Goal: Task Accomplishment & Management: Complete application form

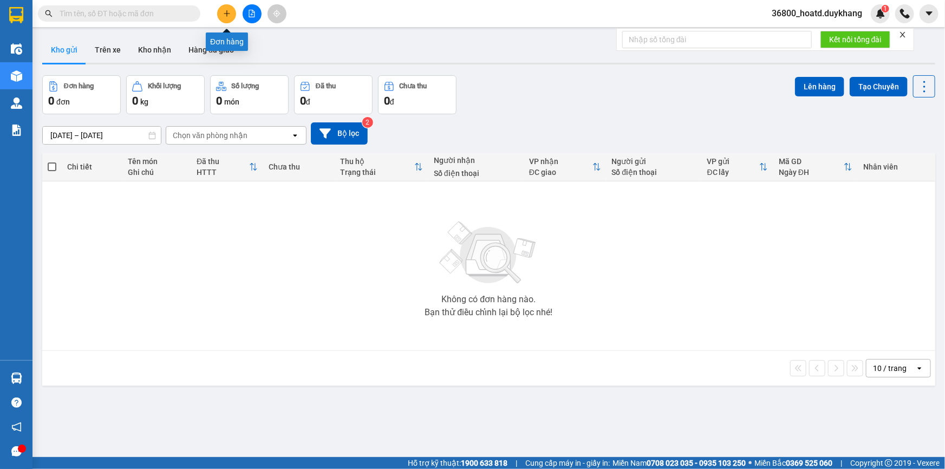
click at [224, 16] on icon "plus" at bounding box center [227, 14] width 8 height 8
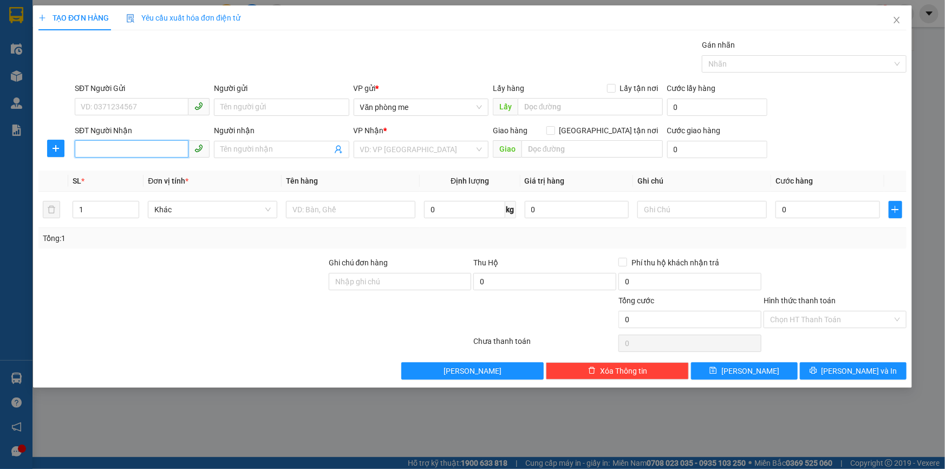
click at [116, 145] on input "SĐT Người Nhận" at bounding box center [132, 148] width 114 height 17
type input "0981137205"
click at [129, 175] on div "0981137205 - toàn" at bounding box center [142, 171] width 122 height 12
type input "toàn"
type input "0981137205"
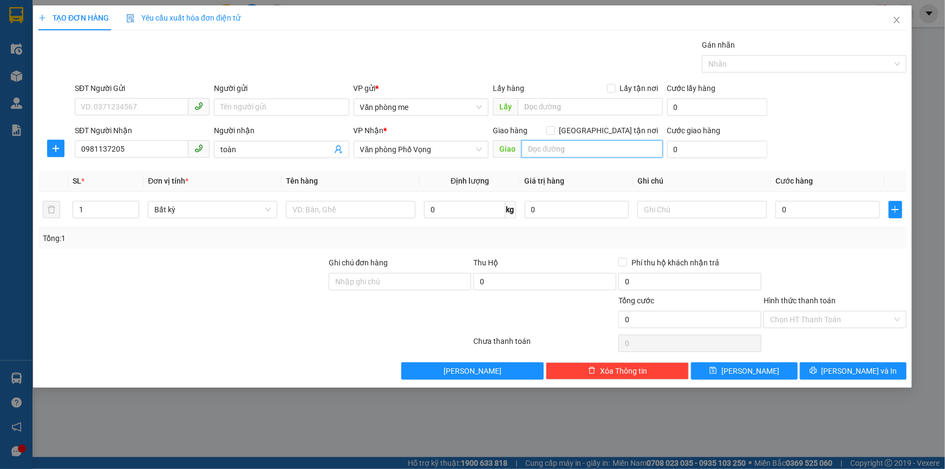
click at [589, 151] on input "text" at bounding box center [591, 148] width 141 height 17
type input "30000"
drag, startPoint x: 577, startPoint y: 151, endPoint x: 523, endPoint y: 151, distance: 54.1
click at [523, 151] on input "30000" at bounding box center [591, 148] width 141 height 17
paste input "30.00"
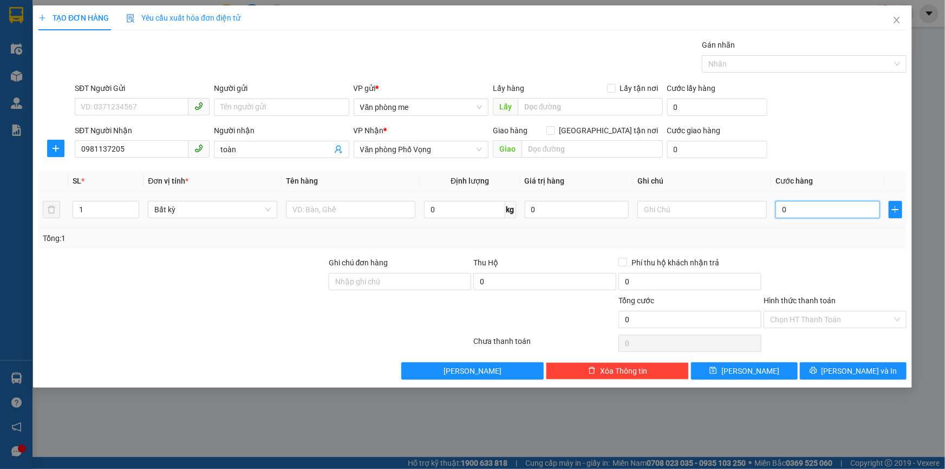
type input "30.000"
drag, startPoint x: 782, startPoint y: 318, endPoint x: 788, endPoint y: 342, distance: 24.6
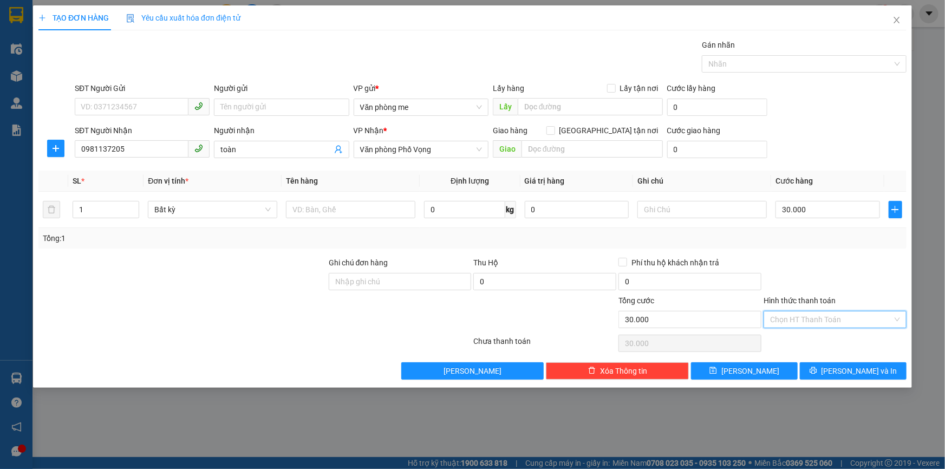
click at [785, 324] on input "Hình thức thanh toán" at bounding box center [831, 319] width 122 height 16
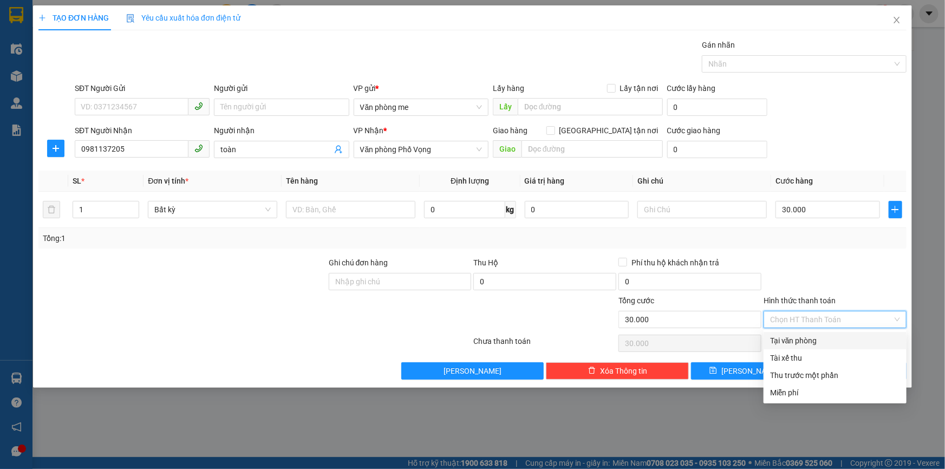
click at [783, 336] on div "Tại văn phòng" at bounding box center [835, 341] width 130 height 12
type input "0"
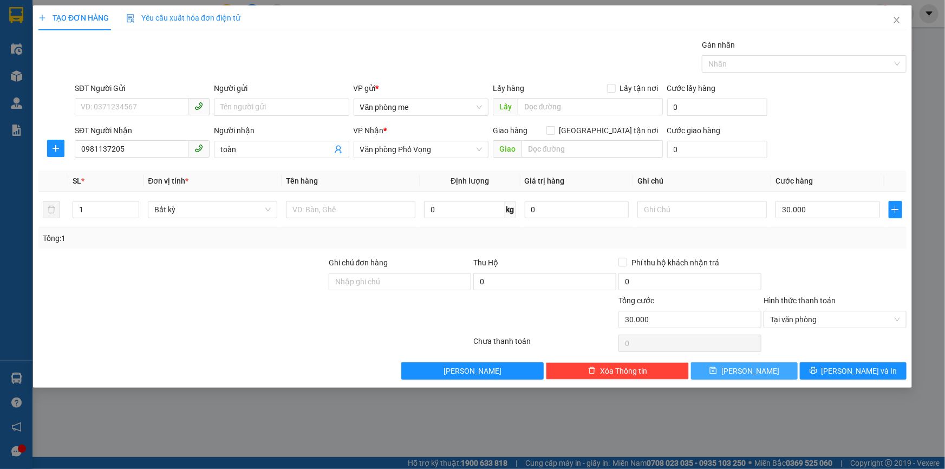
click at [747, 373] on span "[PERSON_NAME]" at bounding box center [750, 371] width 58 height 12
type input "0"
click at [899, 22] on icon "close" at bounding box center [896, 20] width 9 height 9
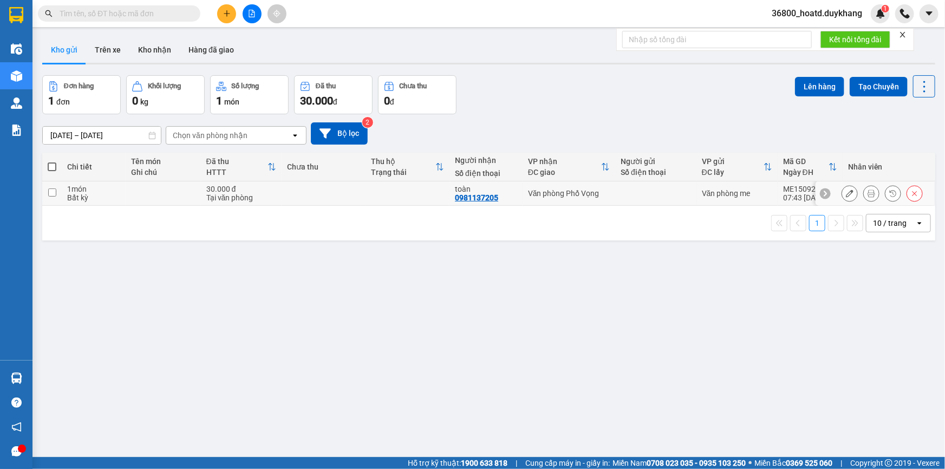
click at [53, 193] on input "checkbox" at bounding box center [52, 192] width 8 height 8
checkbox input "true"
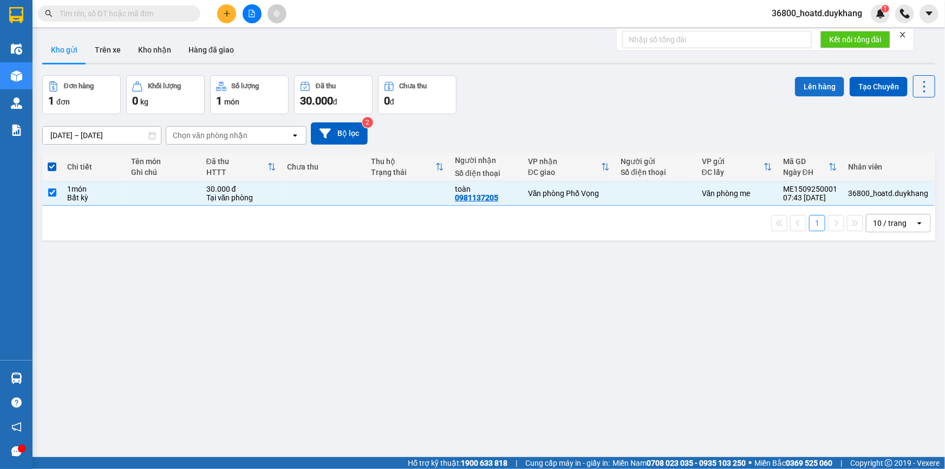
click at [811, 87] on button "Lên hàng" at bounding box center [819, 86] width 49 height 19
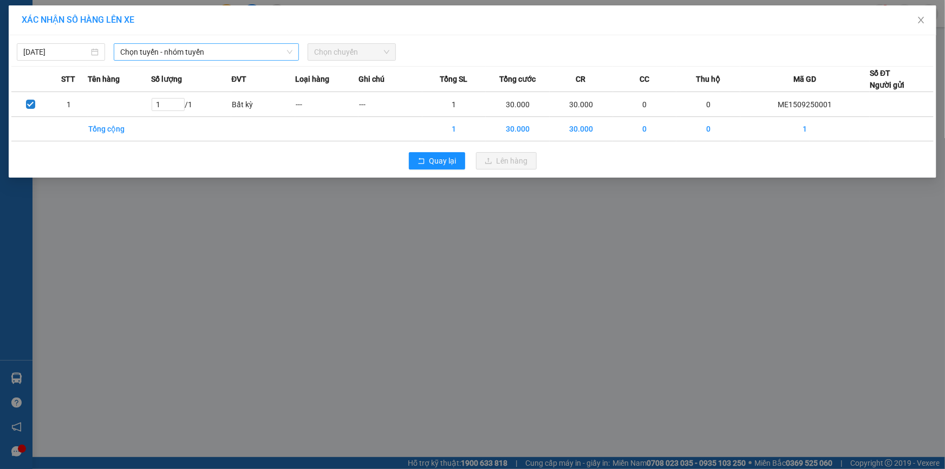
click at [188, 53] on span "Chọn tuyến - nhóm tuyến" at bounding box center [206, 52] width 172 height 16
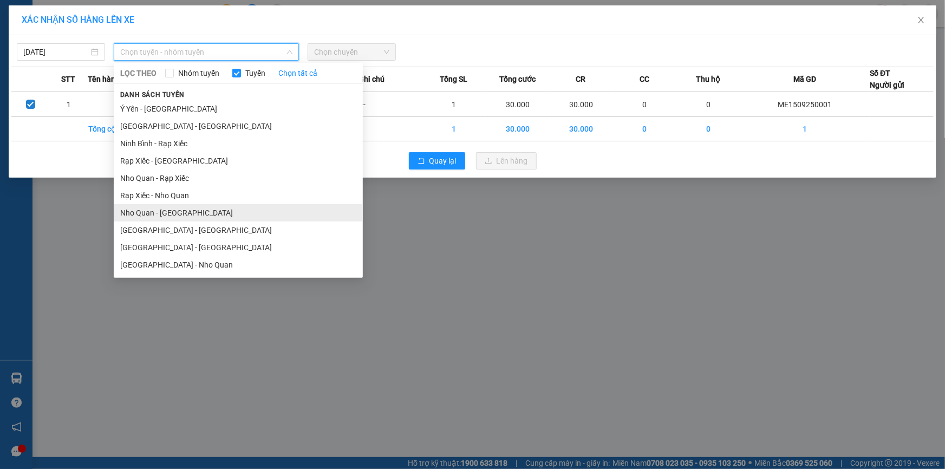
click at [175, 214] on li "Nho Quan - [GEOGRAPHIC_DATA]" at bounding box center [238, 212] width 249 height 17
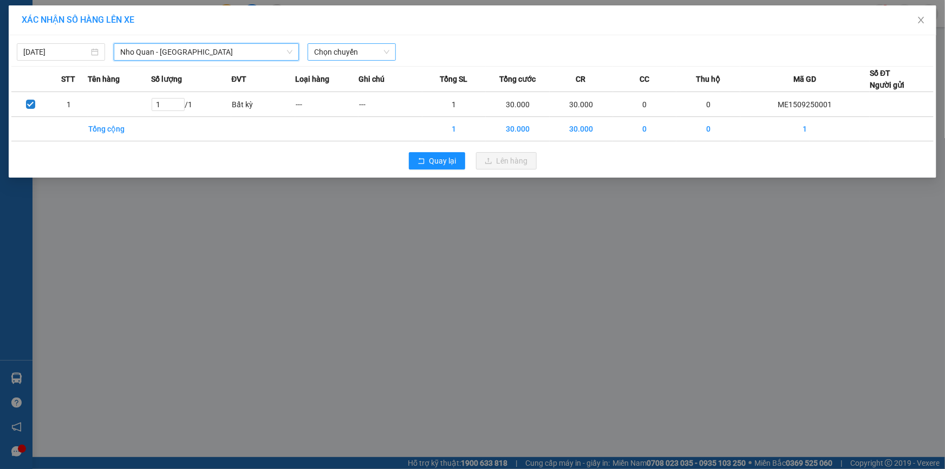
click at [353, 50] on span "Chọn chuyến" at bounding box center [351, 52] width 75 height 16
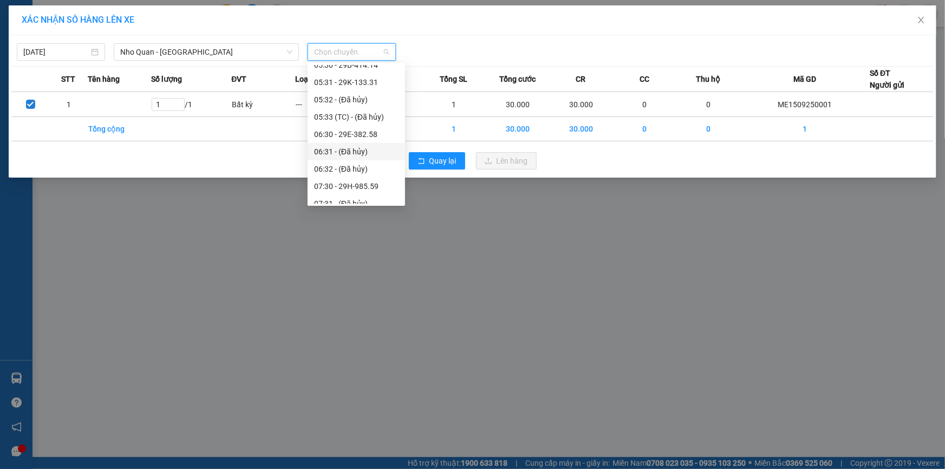
scroll to position [197, 0]
click at [374, 138] on div "07:30 - 29H-985.59" at bounding box center [356, 137] width 84 height 12
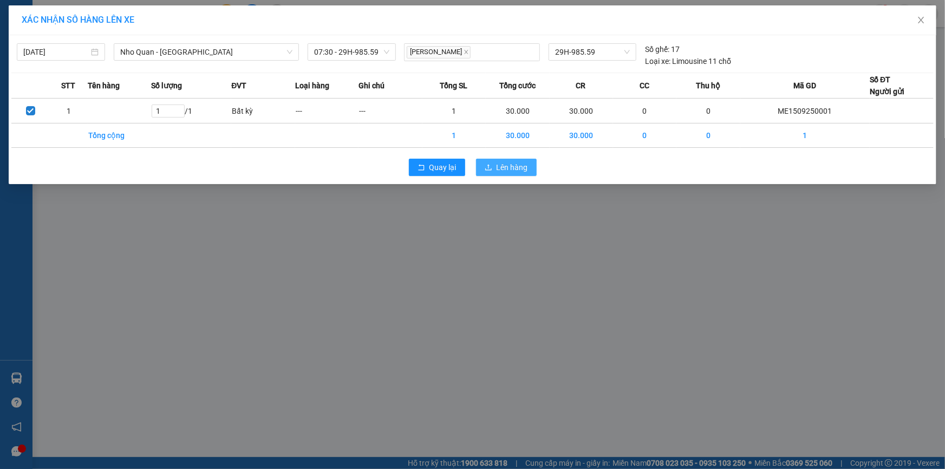
click at [499, 166] on span "Lên hàng" at bounding box center [512, 167] width 31 height 12
